Goal: Information Seeking & Learning: Find specific fact

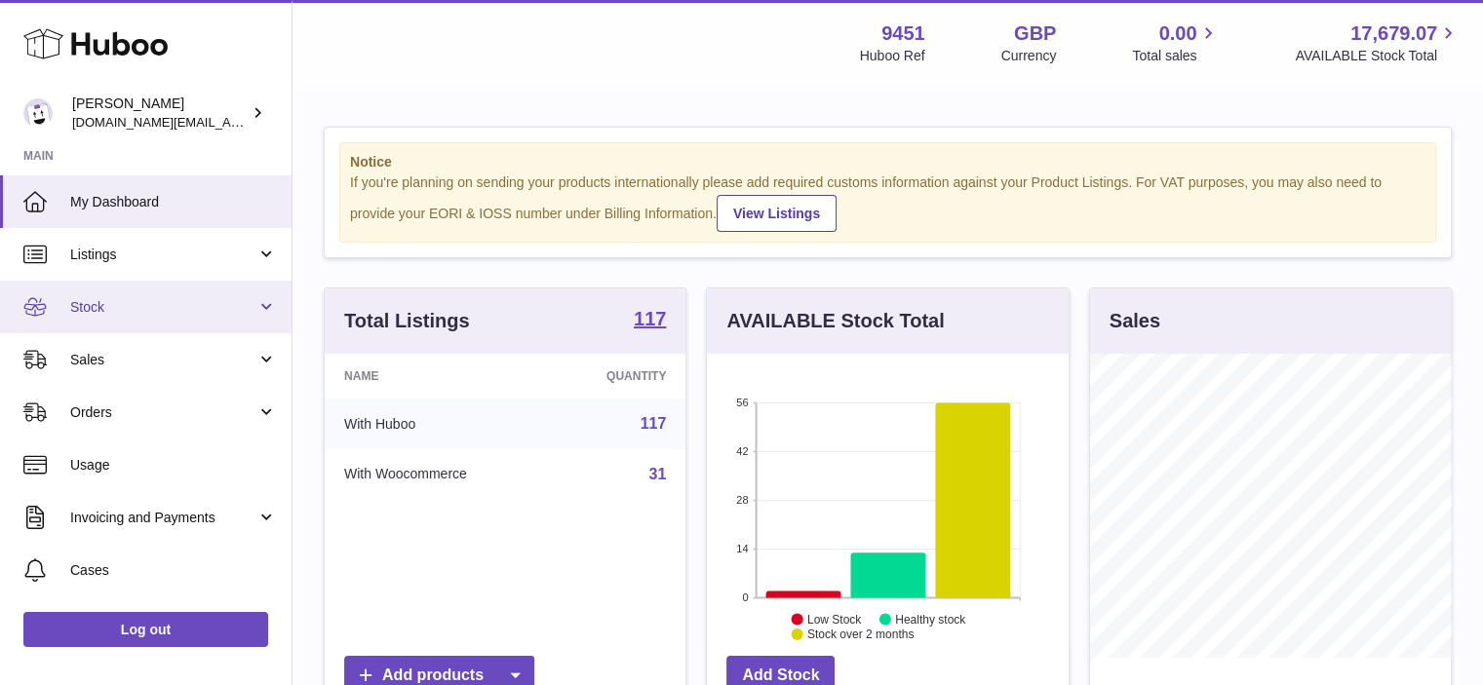
click at [268, 303] on link "Stock" at bounding box center [146, 307] width 292 height 53
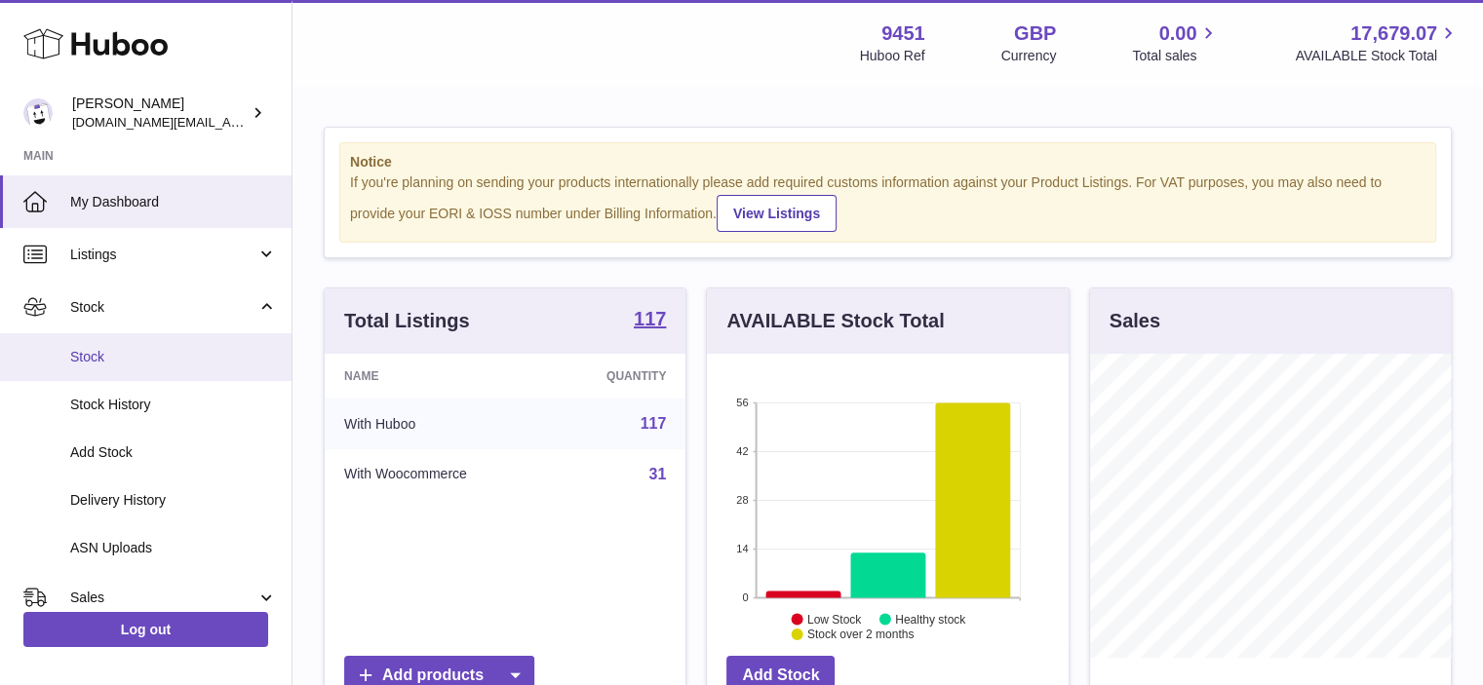
click at [179, 359] on span "Stock" at bounding box center [173, 357] width 207 height 19
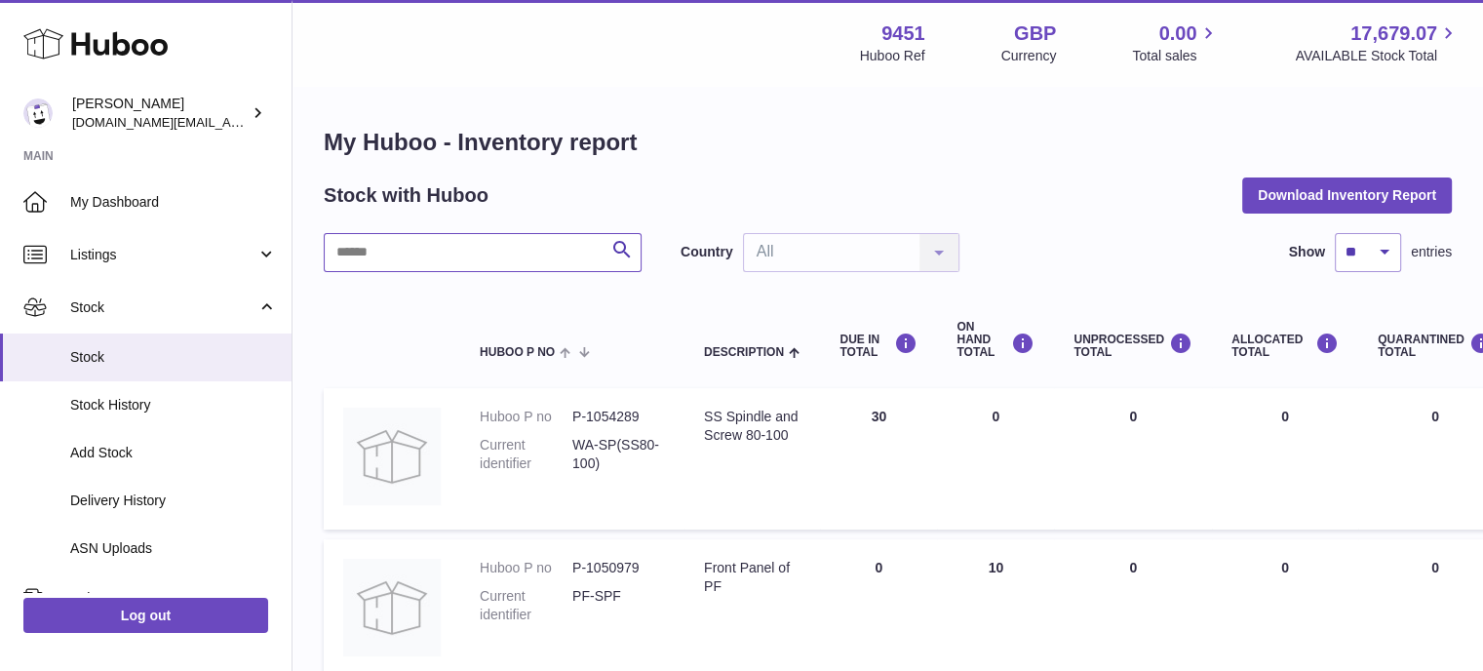
click at [397, 255] on input "text" at bounding box center [483, 252] width 318 height 39
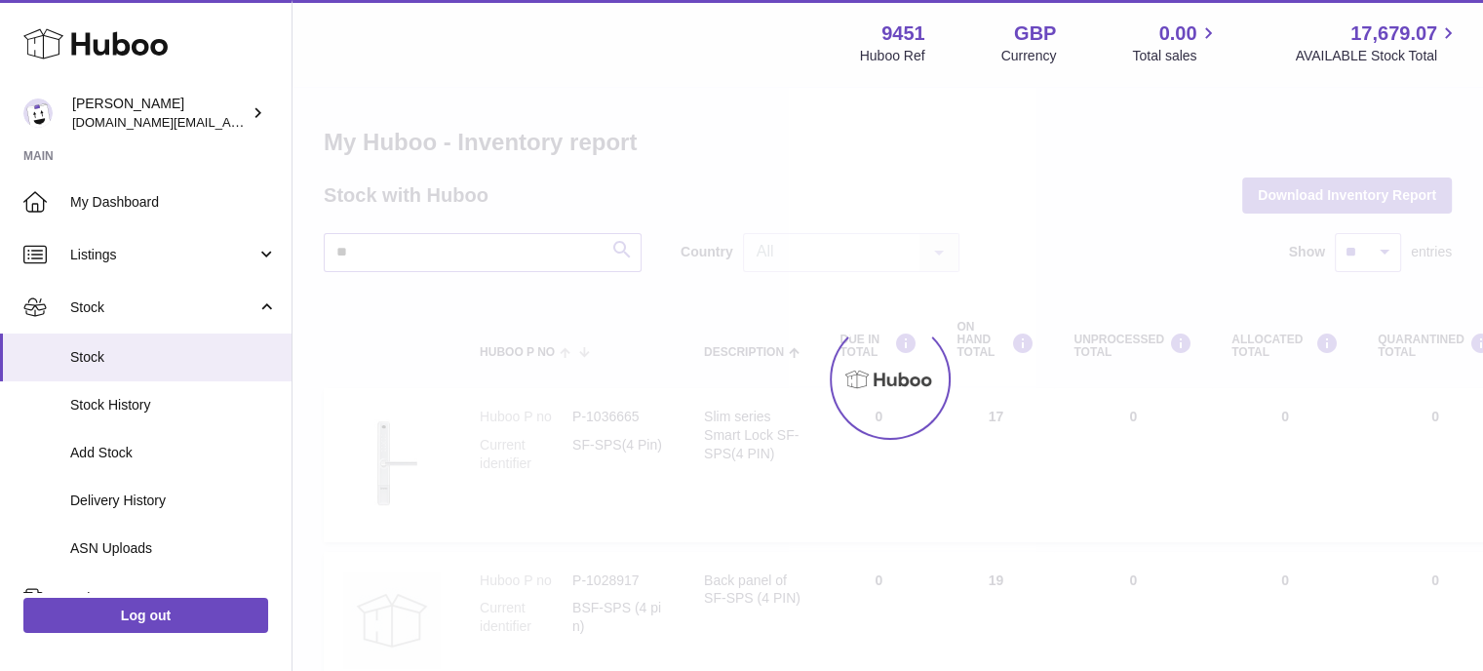
type input "*"
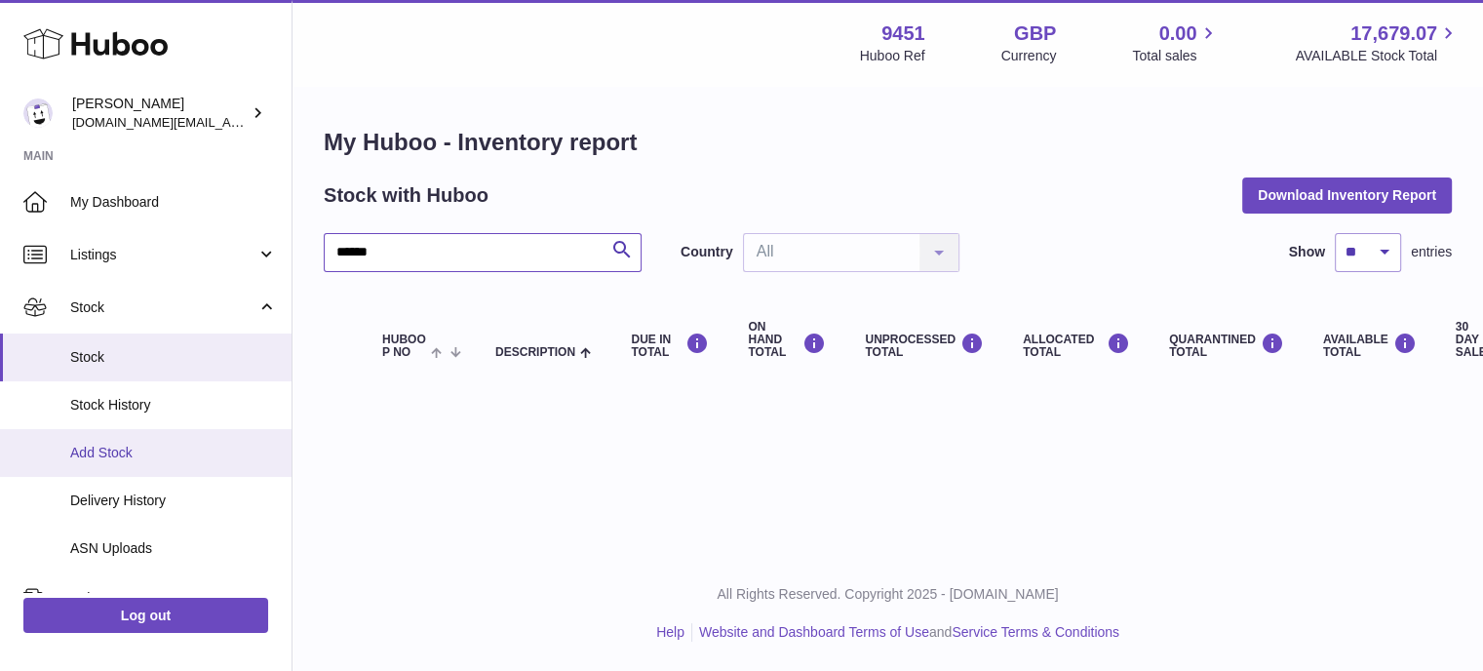
type input "******"
click at [172, 448] on span "Add Stock" at bounding box center [173, 453] width 207 height 19
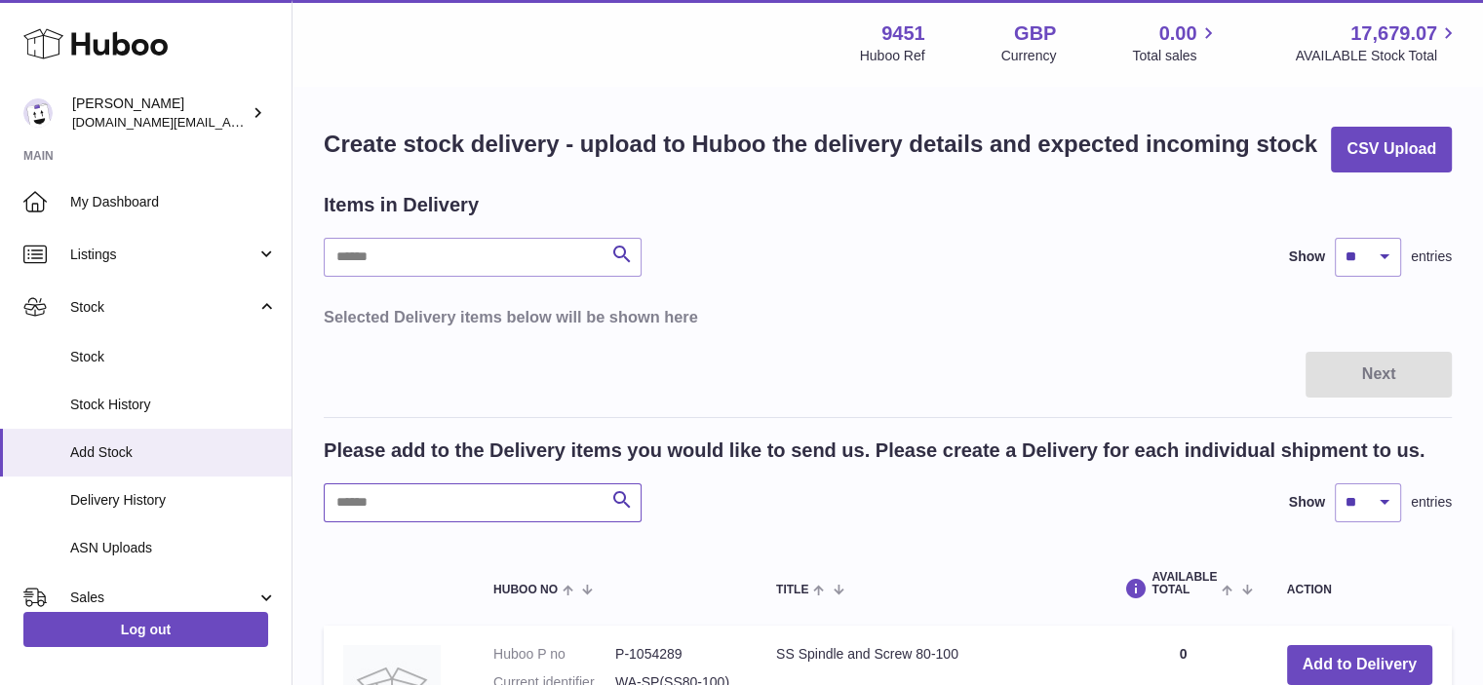
click at [446, 502] on input "text" at bounding box center [483, 503] width 318 height 39
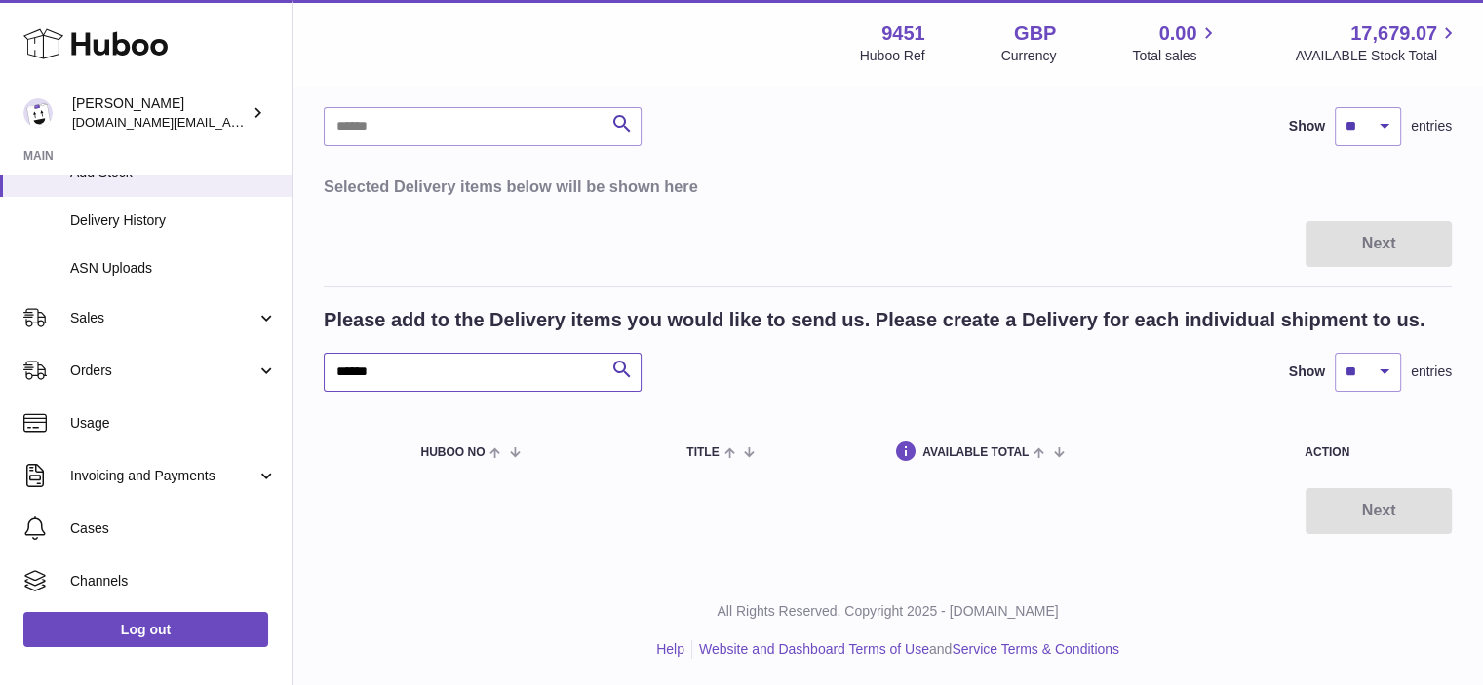
scroll to position [282, 0]
type input "******"
click at [250, 310] on span "Sales" at bounding box center [163, 316] width 186 height 19
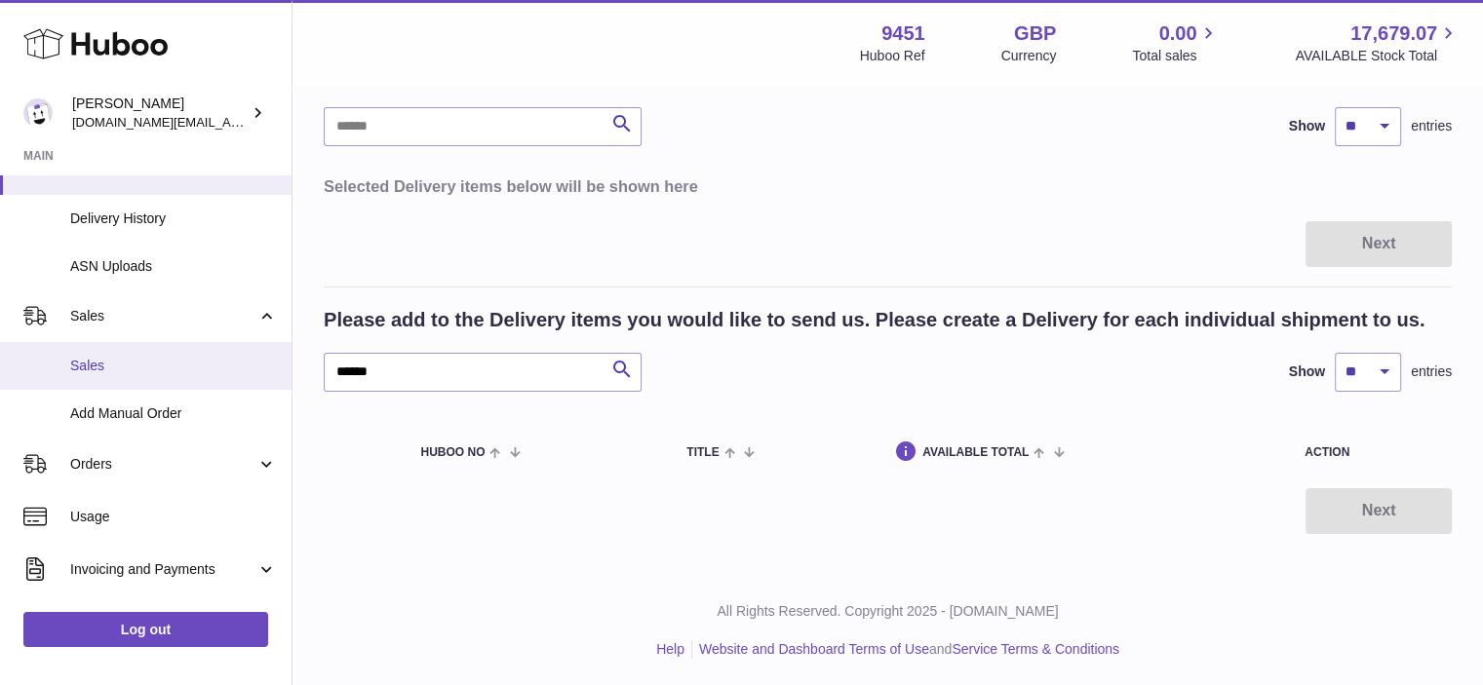
click at [173, 366] on span "Sales" at bounding box center [173, 366] width 207 height 19
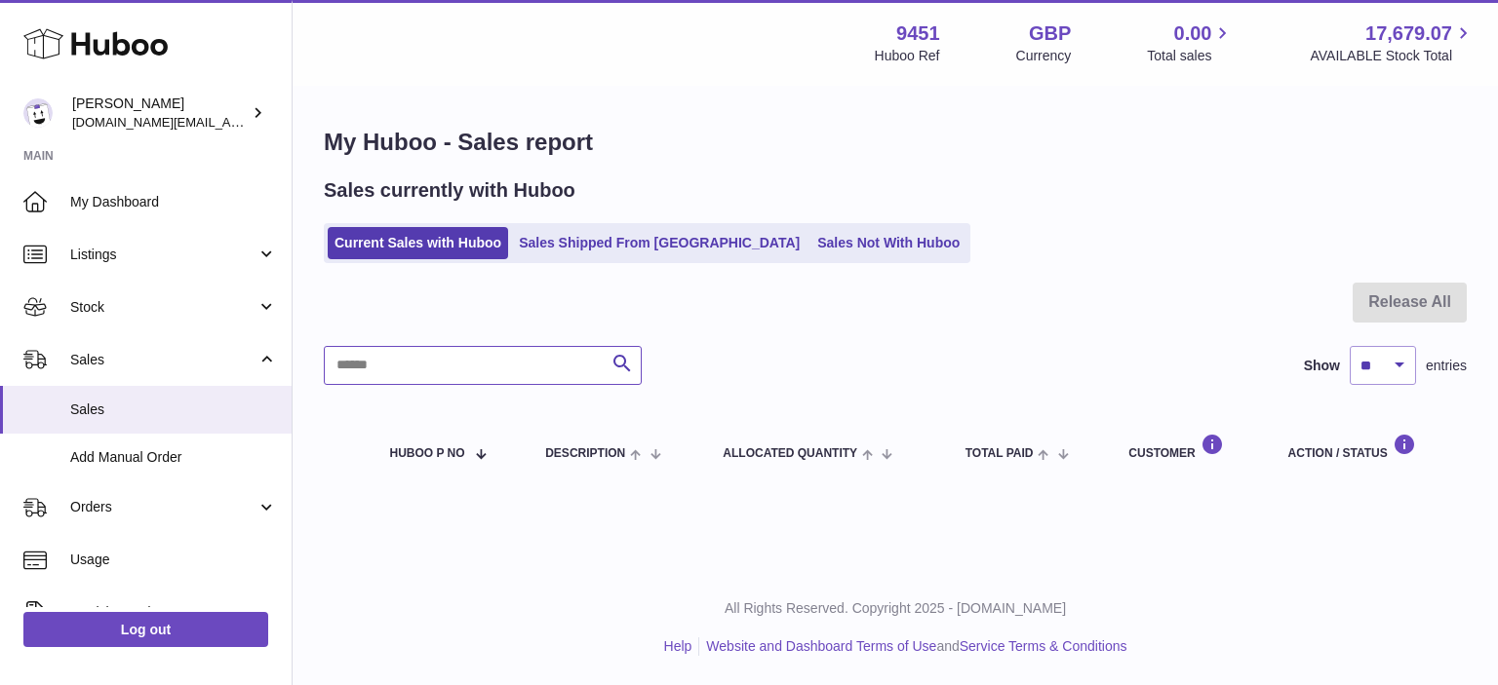
click at [514, 361] on input "text" at bounding box center [483, 365] width 318 height 39
drag, startPoint x: 514, startPoint y: 361, endPoint x: 322, endPoint y: 365, distance: 192.1
click at [322, 365] on div "My Huboo - Sales report Sales currently with Huboo Current Sales with Huboo Sal…" at bounding box center [895, 308] width 1205 height 441
type input "*****"
click at [222, 306] on span "Stock" at bounding box center [163, 307] width 186 height 19
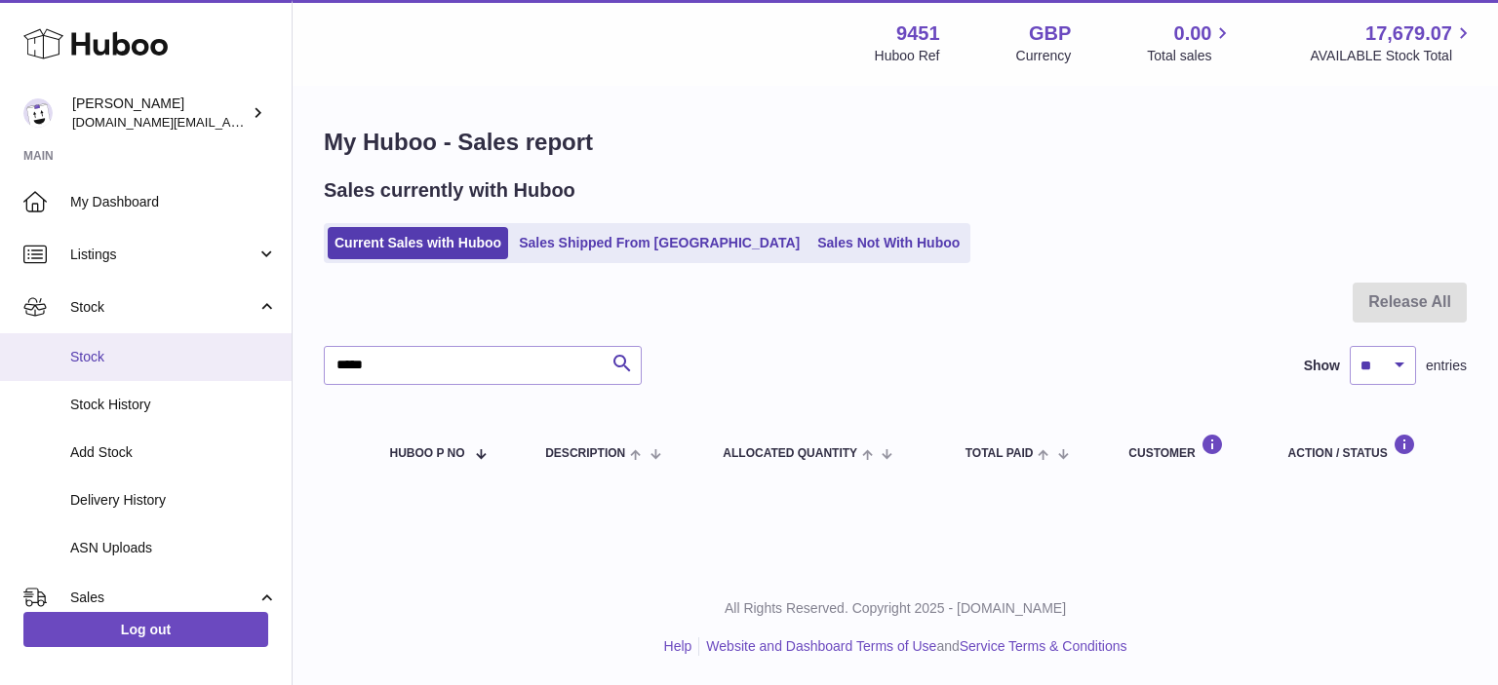
click at [194, 367] on link "Stock" at bounding box center [146, 357] width 292 height 48
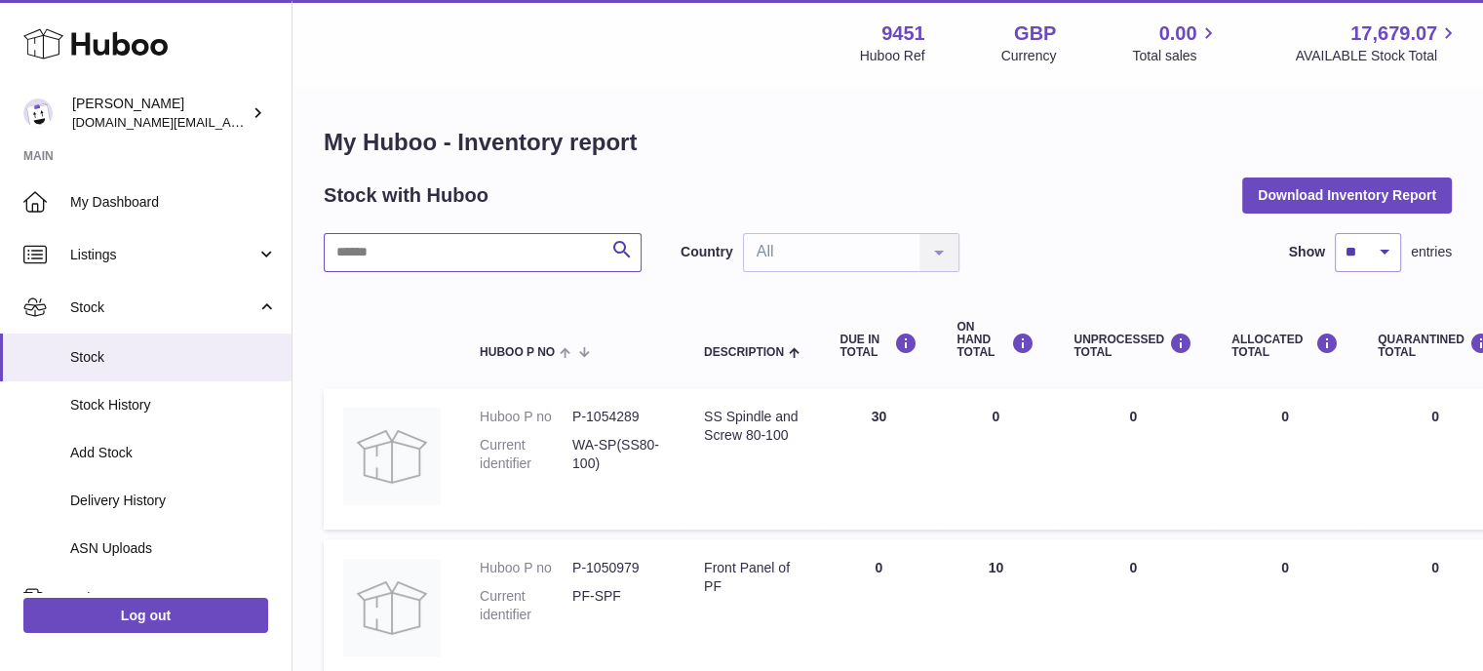
click at [417, 251] on input "text" at bounding box center [483, 252] width 318 height 39
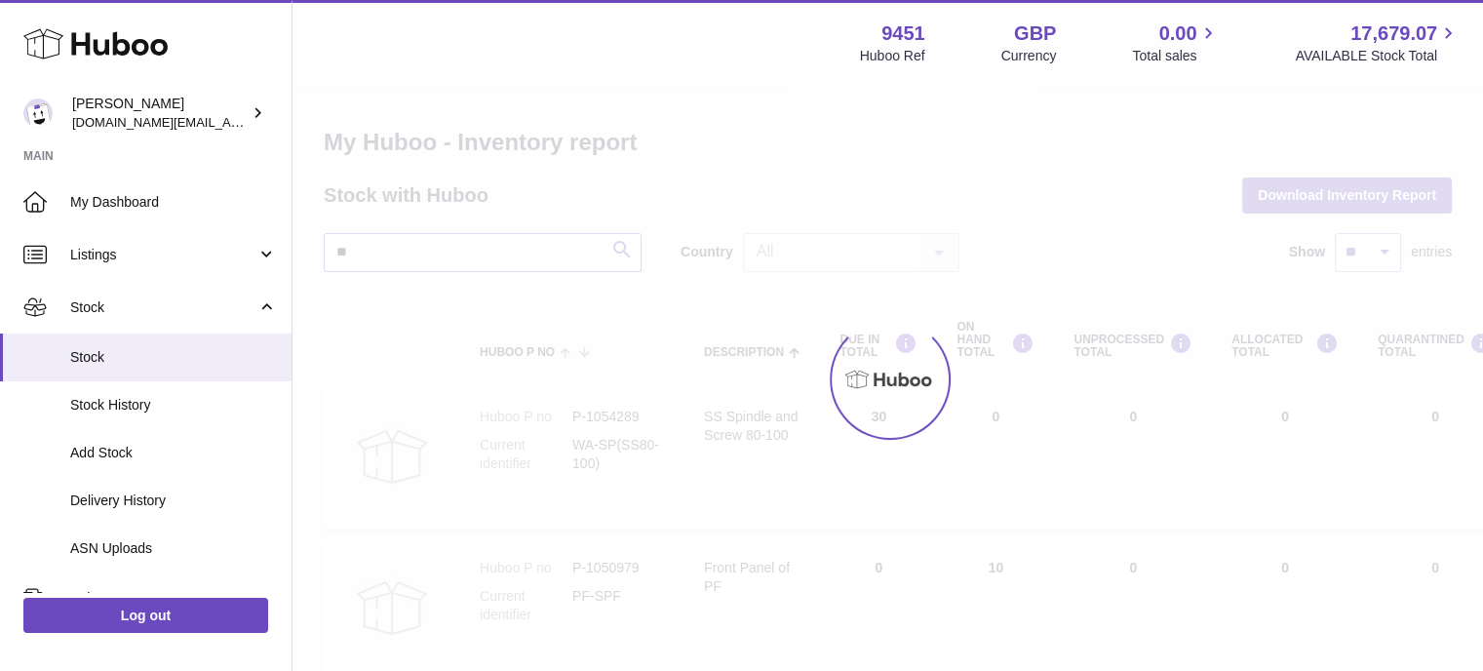
type input "*"
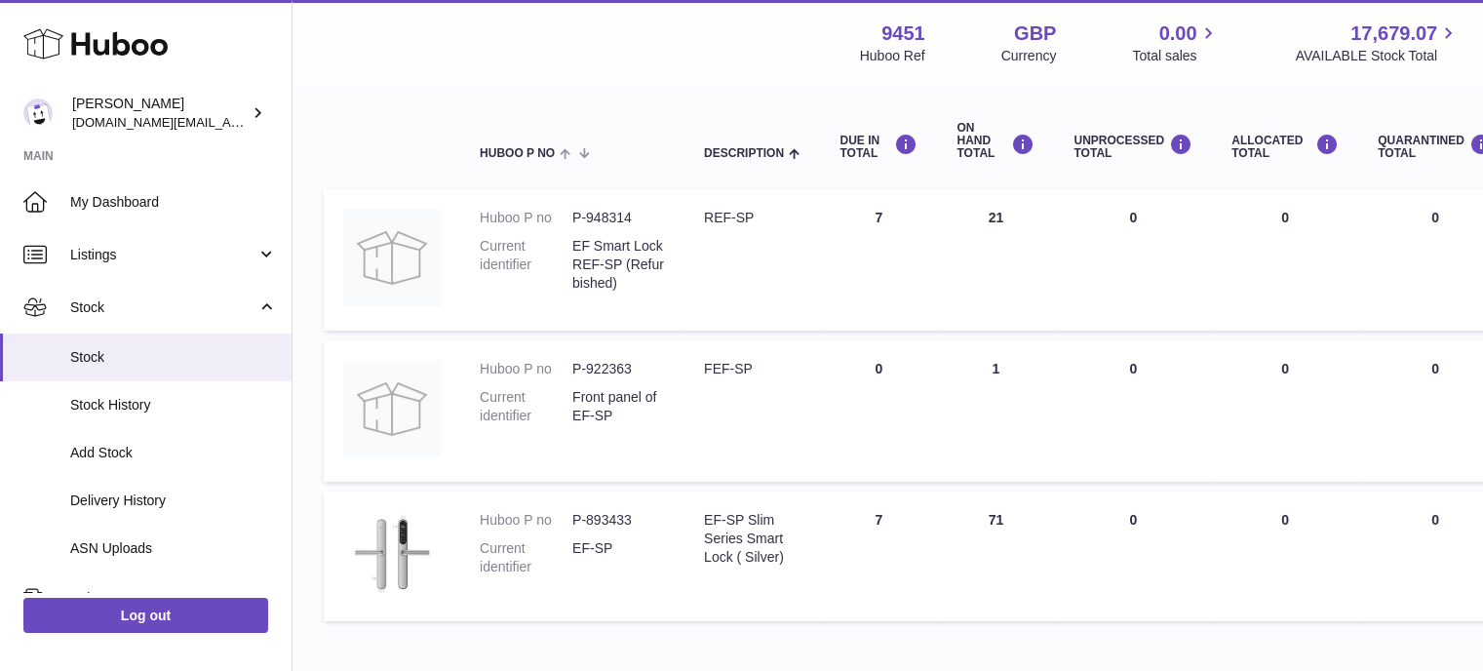
scroll to position [260, 0]
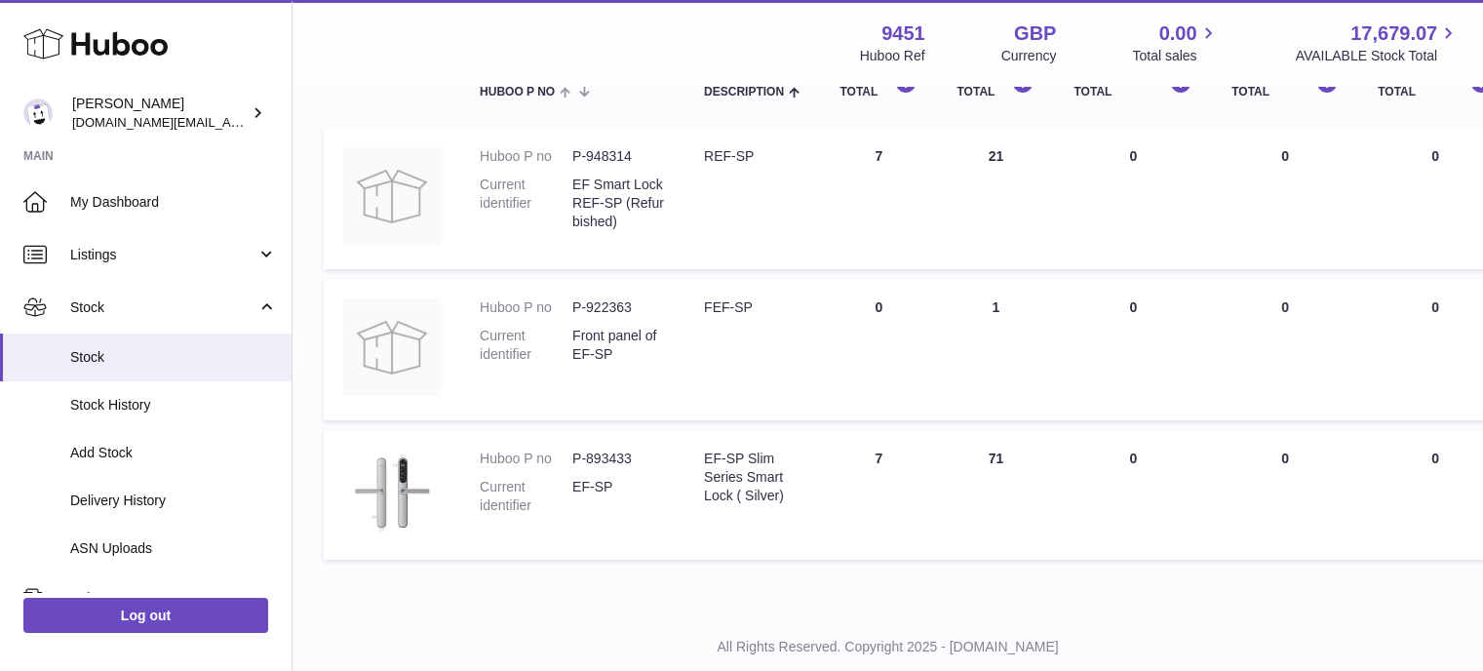
type input "*****"
drag, startPoint x: 758, startPoint y: 300, endPoint x: 696, endPoint y: 304, distance: 61.6
click at [696, 304] on td "Description FEF-SP" at bounding box center [752, 349] width 136 height 141
copy div "FEF-SP"
drag, startPoint x: 633, startPoint y: 296, endPoint x: 570, endPoint y: 304, distance: 62.9
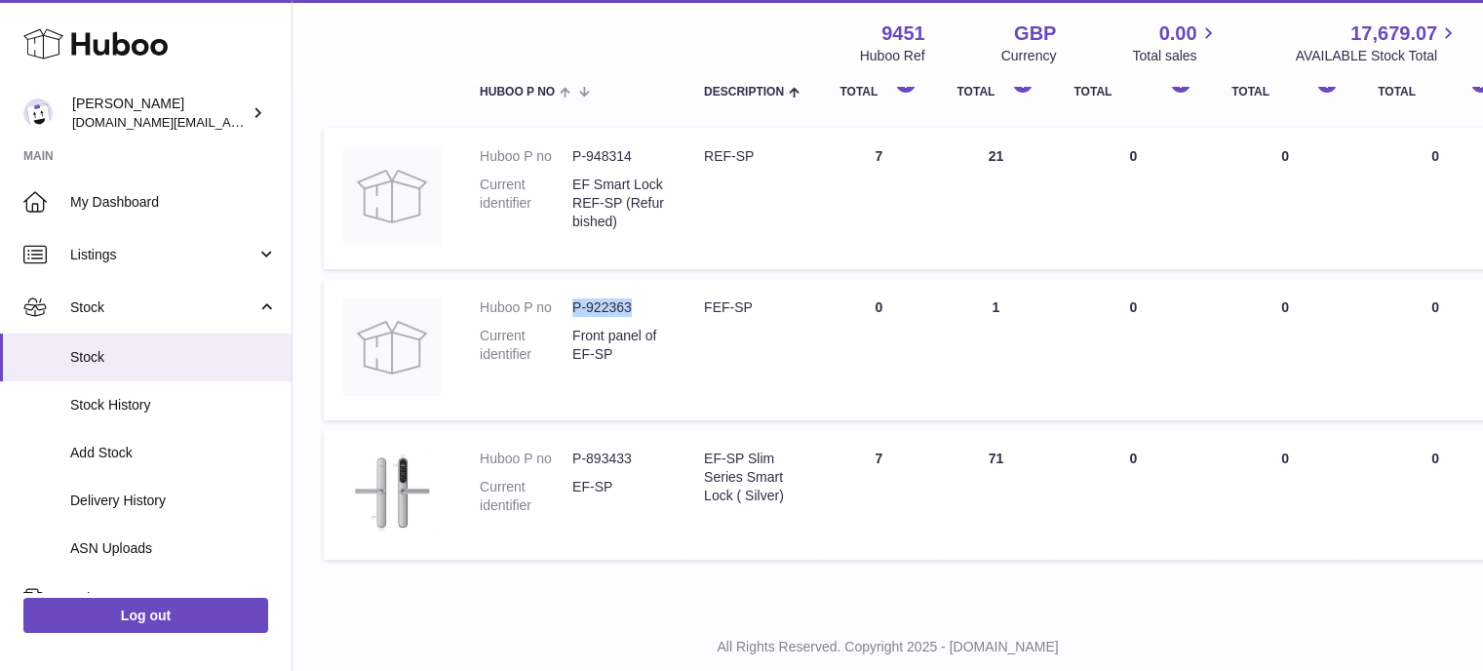
click at [570, 304] on dl "Huboo P no P-922363 Current identifier Front panel of EF-SP" at bounding box center [572, 335] width 185 height 75
copy dl "P-922363"
drag, startPoint x: 620, startPoint y: 480, endPoint x: 571, endPoint y: 492, distance: 50.4
click at [572, 492] on dd "EF-SP" at bounding box center [618, 496] width 93 height 37
copy dd "EF-SP"
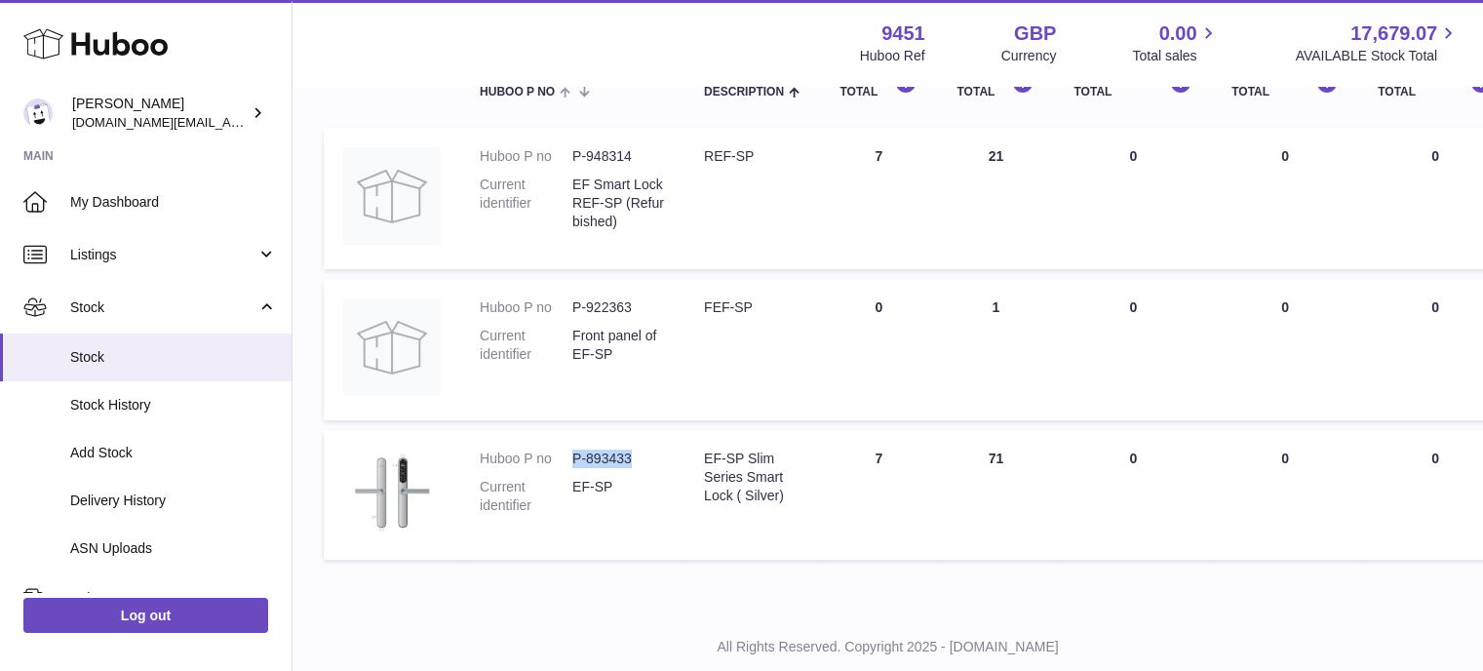
drag, startPoint x: 636, startPoint y: 455, endPoint x: 571, endPoint y: 455, distance: 64.4
click at [572, 455] on dd "P-893433" at bounding box center [618, 458] width 93 height 19
copy dd "P-893433"
click at [1127, 604] on div "My Huboo - Inventory report Stock with Huboo Download Inventory Report ***** Se…" at bounding box center [888, 217] width 1191 height 781
click at [787, 576] on div "My Huboo - Inventory report Stock with Huboo Download Inventory Report ***** Se…" at bounding box center [888, 217] width 1191 height 781
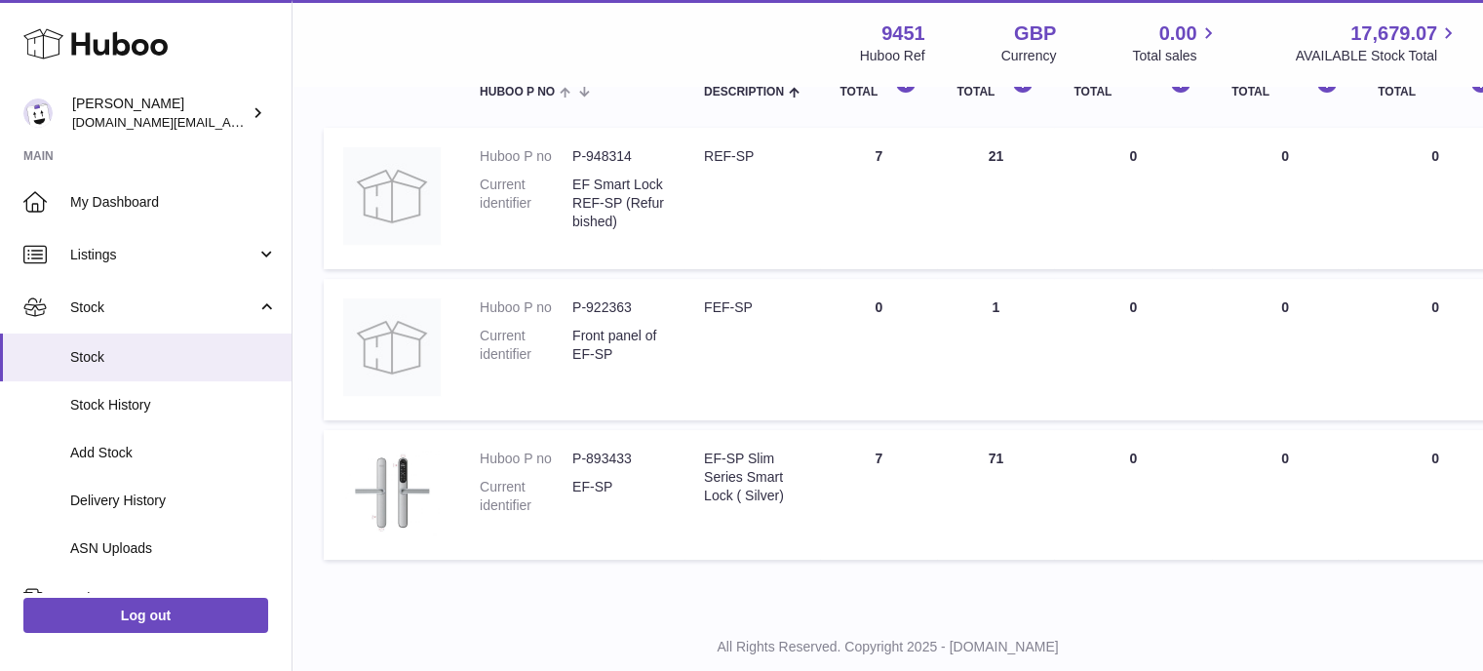
click at [934, 557] on td "DUE IN Total 7" at bounding box center [878, 495] width 117 height 130
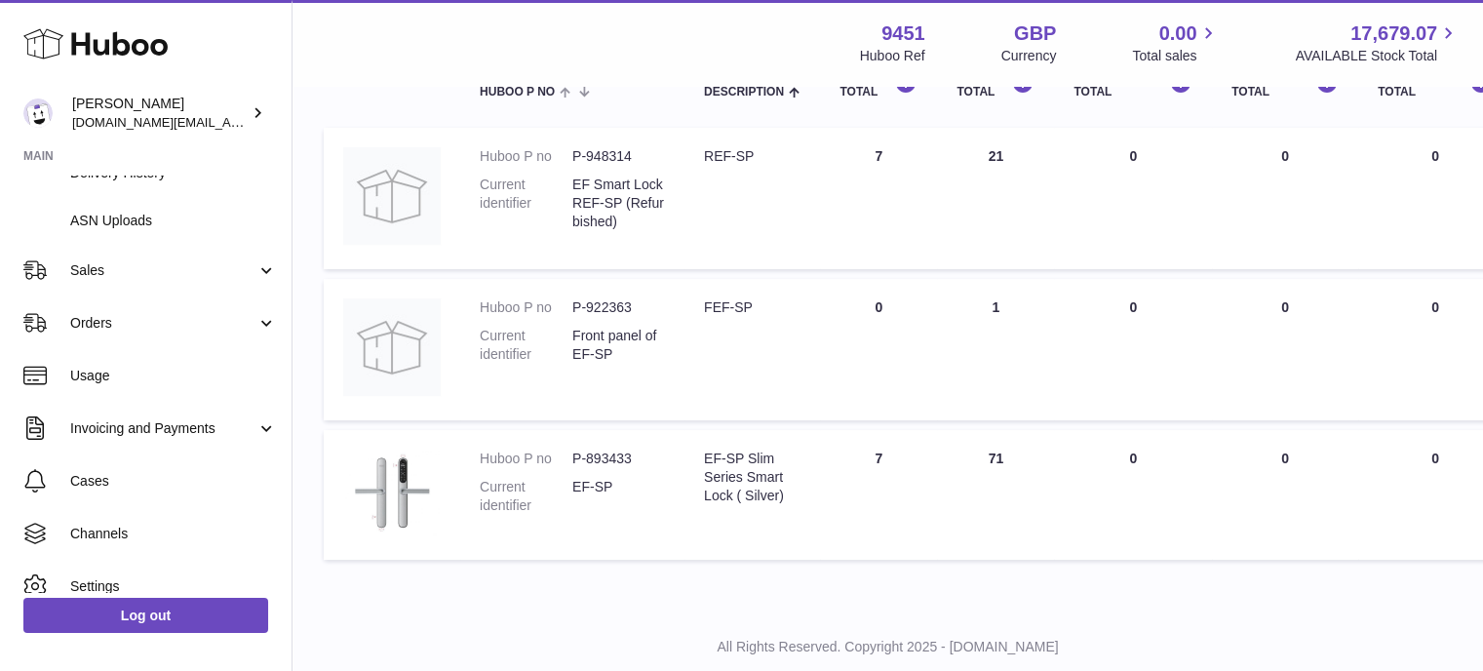
scroll to position [385, 0]
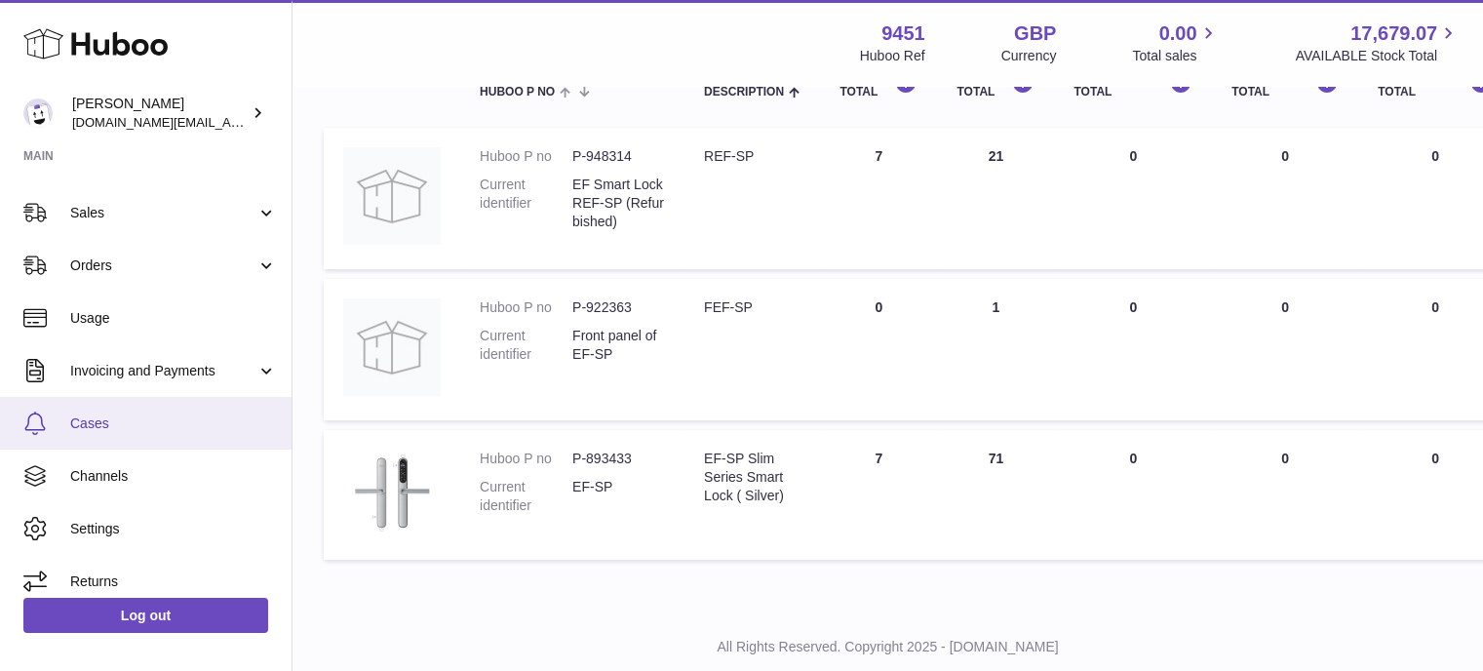
click at [148, 416] on span "Cases" at bounding box center [173, 423] width 207 height 19
